Goal: Check status: Check status

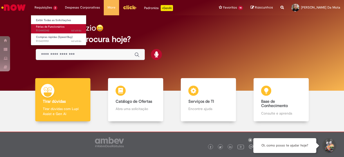
click at [47, 27] on span "Férias de Funcionários" at bounding box center [50, 27] width 28 height 4
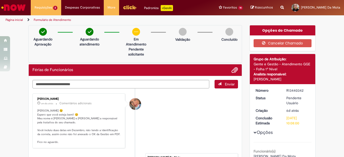
drag, startPoint x: 284, startPoint y: 92, endPoint x: 305, endPoint y: 92, distance: 20.9
click at [305, 92] on div "R13440342" at bounding box center [297, 90] width 23 height 5
copy div "R13440342"
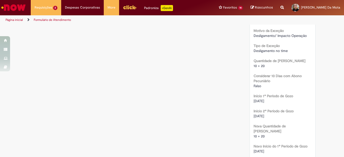
scroll to position [252, 0]
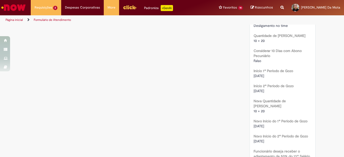
drag, startPoint x: 250, startPoint y: 76, endPoint x: 273, endPoint y: 78, distance: 22.9
click at [273, 78] on div "Número R13440342 Status Pendente Usuário Criação 6d atrás 6 dias atrás Conclusã…" at bounding box center [283, 17] width 66 height 369
click at [316, 80] on div "Opções do Chamado Cancelar Chamado Detalhes do tíquete Grupo de Atribuição: Gen…" at bounding box center [283, 10] width 74 height 473
drag, startPoint x: 251, startPoint y: 122, endPoint x: 269, endPoint y: 124, distance: 17.2
click at [269, 124] on div "[DATE]" at bounding box center [282, 126] width 58 height 5
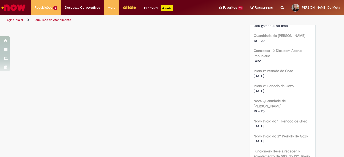
copy span "[DATE]"
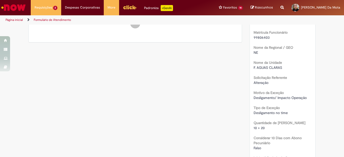
scroll to position [0, 0]
